Goal: Information Seeking & Learning: Compare options

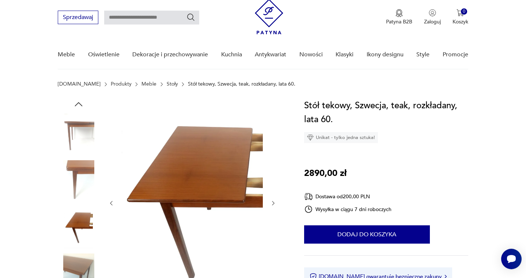
scroll to position [22, 0]
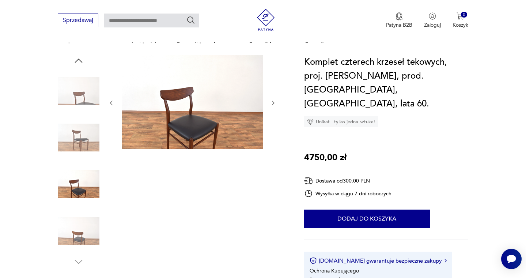
click at [273, 100] on icon "button" at bounding box center [273, 103] width 6 height 6
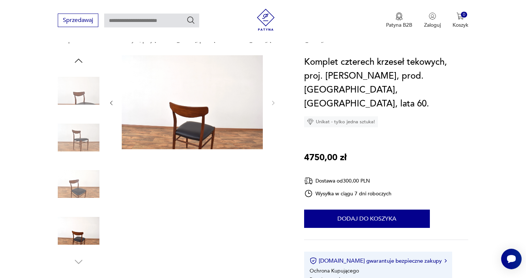
click at [84, 129] on img at bounding box center [79, 138] width 42 height 42
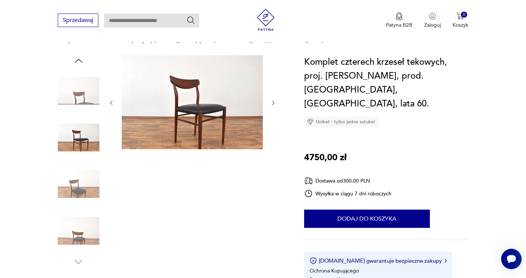
click at [82, 164] on img at bounding box center [79, 184] width 42 height 42
